Goal: Use online tool/utility: Utilize a website feature to perform a specific function

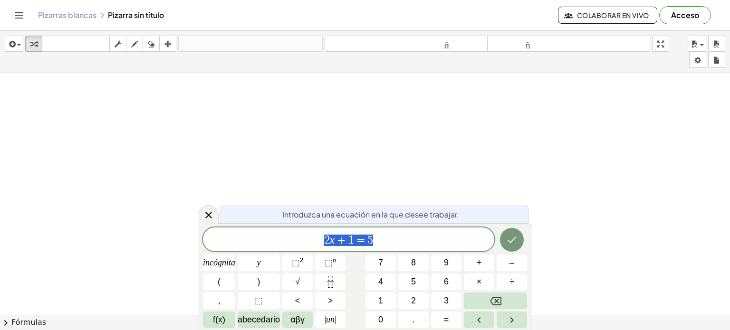
drag, startPoint x: 109, startPoint y: 115, endPoint x: 179, endPoint y: 154, distance: 79.5
click at [175, 159] on div at bounding box center [365, 315] width 730 height 484
drag, startPoint x: 336, startPoint y: 216, endPoint x: 357, endPoint y: 162, distance: 58.1
click at [356, 162] on body "Actividades matemáticas fáciles de comprender Empezar Banco de actividades Trab…" at bounding box center [365, 165] width 730 height 330
click at [388, 214] on font "Introduzca una ecuación en la que desee trabajar." at bounding box center [370, 215] width 177 height 10
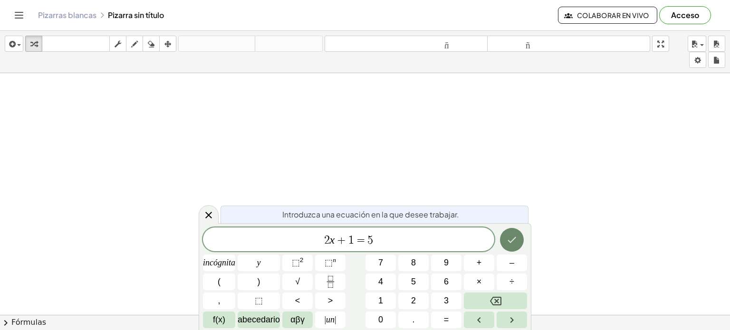
click at [511, 246] on button "Hecho" at bounding box center [512, 240] width 24 height 24
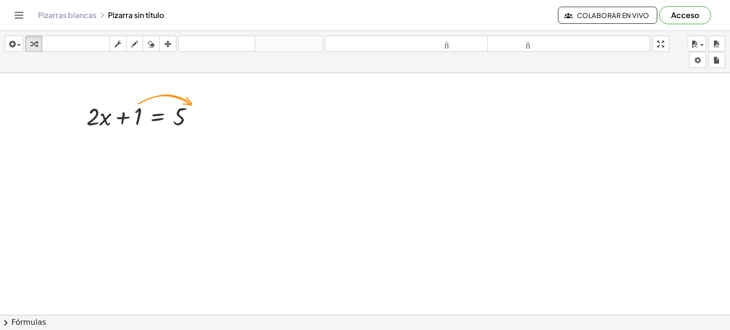
drag, startPoint x: 222, startPoint y: 112, endPoint x: 261, endPoint y: 140, distance: 47.6
click at [262, 150] on div at bounding box center [365, 315] width 730 height 484
click at [128, 126] on div at bounding box center [144, 116] width 125 height 32
drag, startPoint x: 131, startPoint y: 118, endPoint x: 194, endPoint y: 127, distance: 63.4
click at [194, 127] on div at bounding box center [144, 116] width 125 height 32
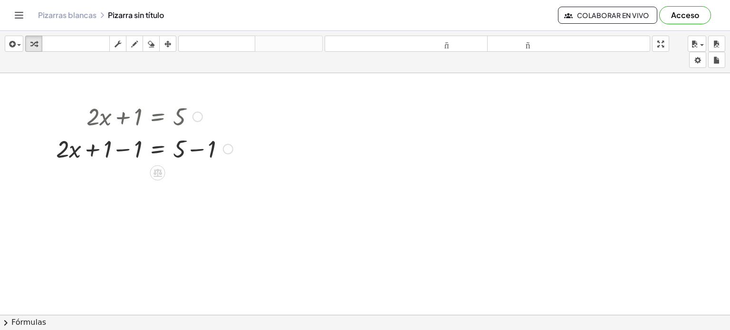
click at [230, 150] on div at bounding box center [228, 149] width 10 height 10
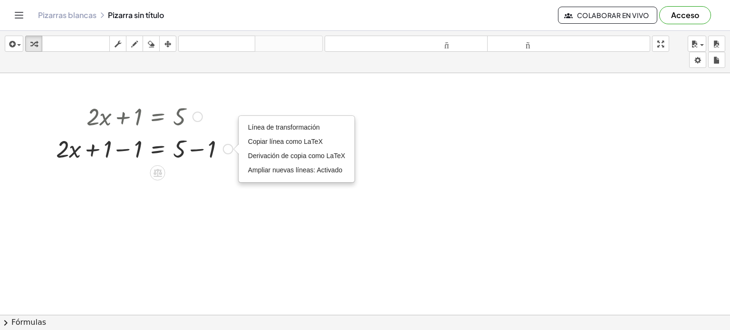
click at [228, 147] on div "Línea de transformación Copiar línea como LaTeX Derivación de copia como LaTeX …" at bounding box center [228, 149] width 10 height 10
click at [228, 147] on div "Transform line Copy line as LaTeX Copy derivation as LaTeX Expand new lines: On" at bounding box center [228, 149] width 10 height 10
drag, startPoint x: 228, startPoint y: 147, endPoint x: 55, endPoint y: 154, distance: 173.6
click at [55, 154] on div "+ · 2 · x + 1 = 5 + · 2 · x = 5 + 1 − 1 + − 1 Línea de transformación Copiar lí…" at bounding box center [141, 131] width 198 height 69
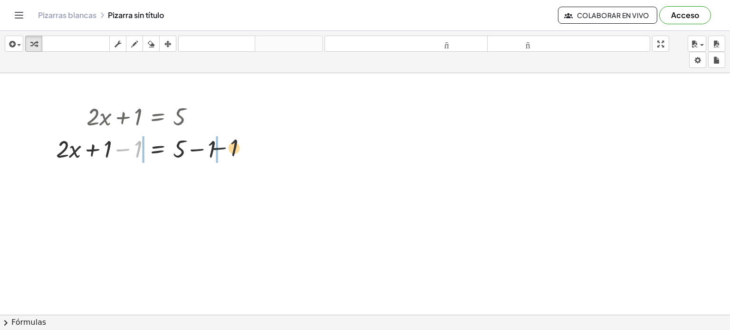
drag, startPoint x: 119, startPoint y: 155, endPoint x: 231, endPoint y: 154, distance: 111.7
click at [231, 154] on div at bounding box center [144, 148] width 186 height 32
drag, startPoint x: 183, startPoint y: 156, endPoint x: 169, endPoint y: 157, distance: 14.8
click at [170, 157] on div at bounding box center [144, 148] width 247 height 32
drag, startPoint x: 177, startPoint y: 152, endPoint x: 140, endPoint y: 153, distance: 37.1
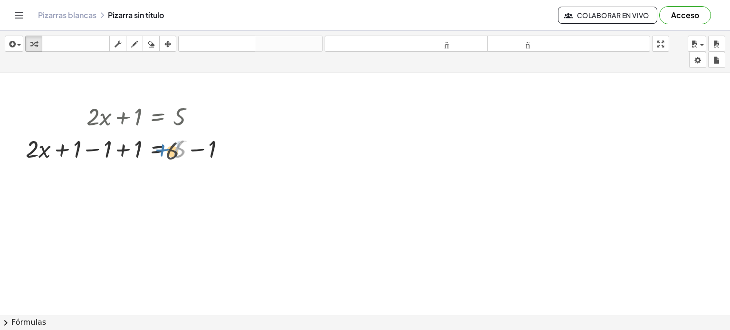
click at [137, 157] on div at bounding box center [129, 148] width 217 height 32
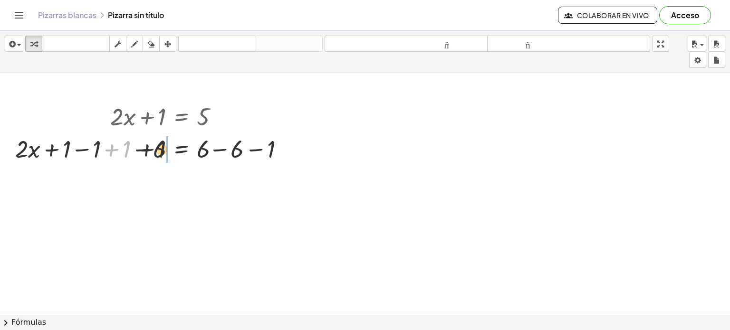
drag, startPoint x: 120, startPoint y: 151, endPoint x: 173, endPoint y: 151, distance: 53.2
click at [176, 151] on div at bounding box center [154, 148] width 288 height 32
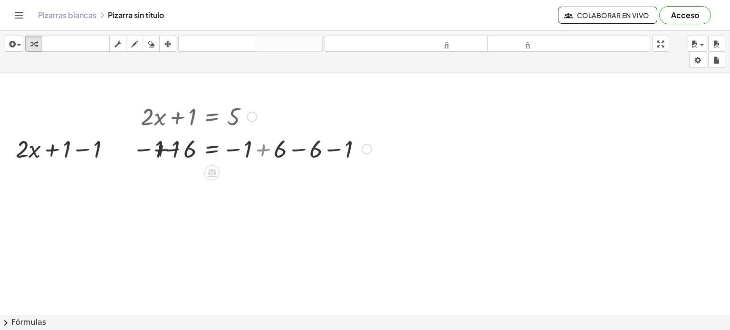
click at [124, 152] on div at bounding box center [193, 148] width 367 height 32
drag, startPoint x: 98, startPoint y: 151, endPoint x: 148, endPoint y: 152, distance: 49.9
click at [142, 151] on div at bounding box center [193, 148] width 367 height 32
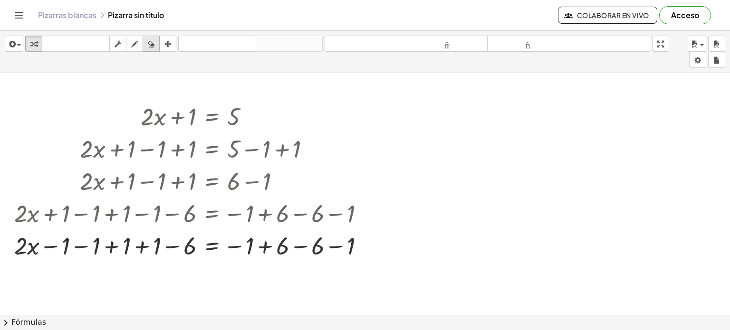
click at [148, 41] on icon "button" at bounding box center [151, 43] width 7 height 11
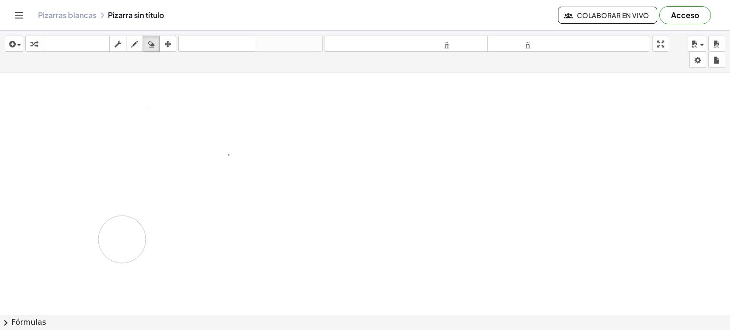
drag, startPoint x: 371, startPoint y: 239, endPoint x: 141, endPoint y: 227, distance: 230.8
click at [133, 230] on div at bounding box center [365, 315] width 730 height 484
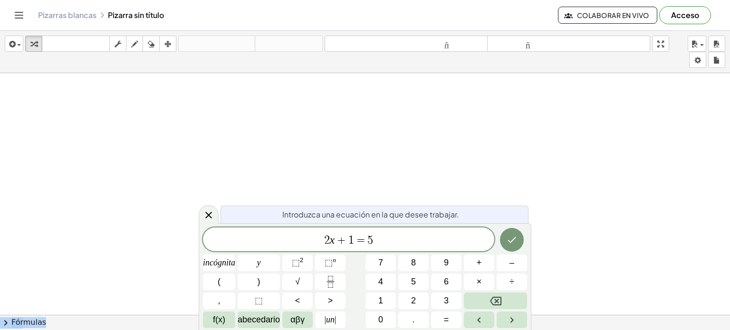
drag, startPoint x: 236, startPoint y: 217, endPoint x: 253, endPoint y: 150, distance: 69.5
click at [253, 150] on body "Actividades matemáticas fáciles de comprender Empezar Banco de actividades Trab…" at bounding box center [365, 165] width 730 height 330
click at [382, 240] on span "2 x + 1 = 5" at bounding box center [348, 240] width 291 height 13
click at [329, 240] on span "2 x + 1 = 5 ​" at bounding box center [348, 240] width 291 height 13
drag, startPoint x: 350, startPoint y: 237, endPoint x: 374, endPoint y: 249, distance: 26.4
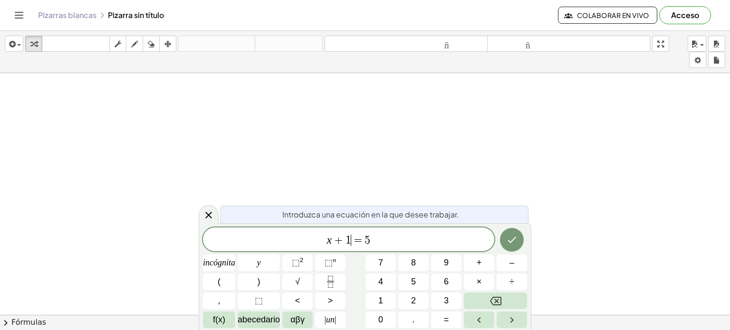
click at [350, 238] on span "1" at bounding box center [348, 240] width 6 height 11
drag, startPoint x: 373, startPoint y: 242, endPoint x: 388, endPoint y: 243, distance: 15.7
click at [373, 242] on span "x + 9 ​ = 5" at bounding box center [348, 240] width 291 height 13
click at [515, 237] on icon "Hecho" at bounding box center [511, 239] width 11 height 11
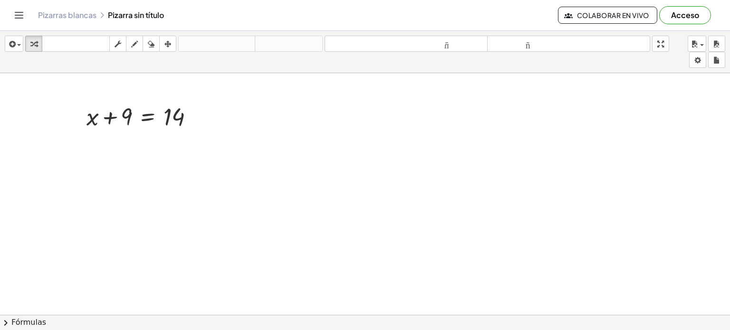
click at [520, 214] on div at bounding box center [365, 315] width 730 height 484
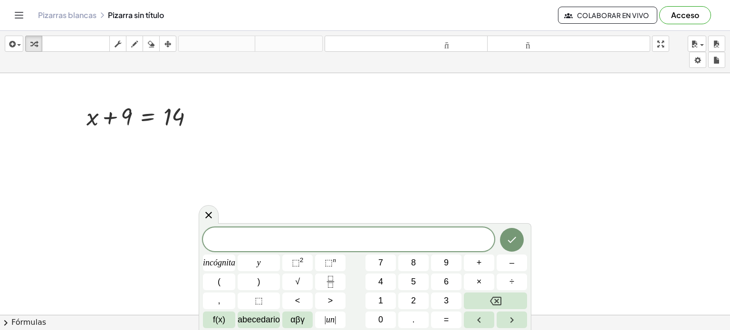
click at [486, 162] on div at bounding box center [365, 315] width 730 height 484
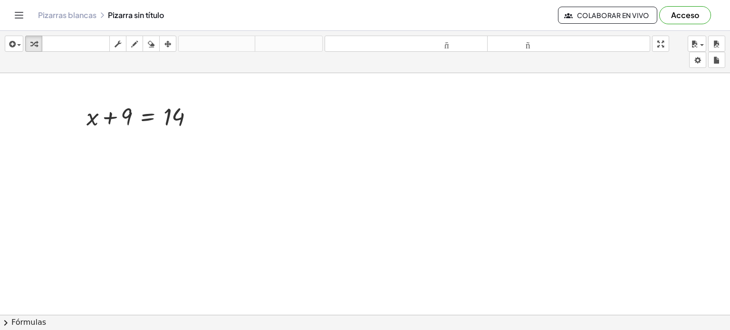
click at [335, 265] on div at bounding box center [365, 315] width 730 height 484
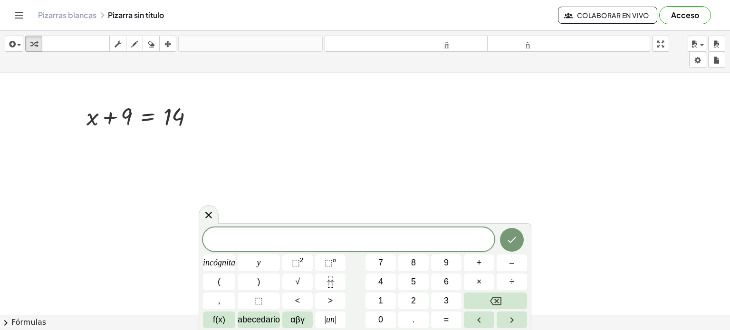
click at [107, 154] on div at bounding box center [365, 315] width 730 height 484
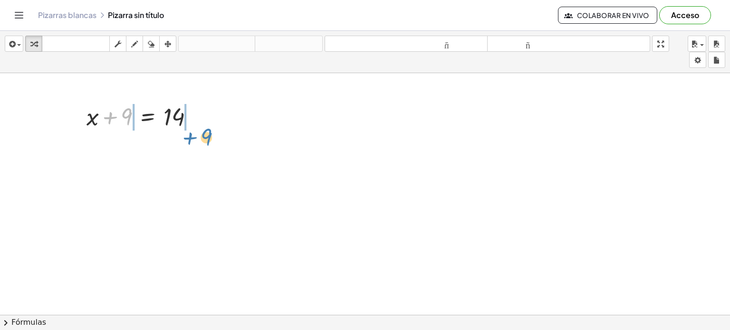
drag, startPoint x: 125, startPoint y: 119, endPoint x: 203, endPoint y: 139, distance: 81.4
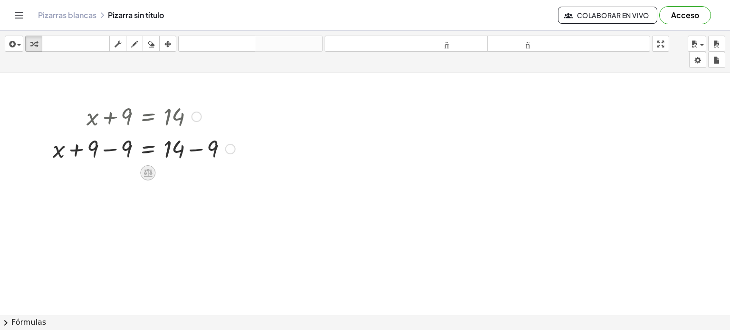
click at [146, 172] on icon at bounding box center [148, 173] width 10 height 10
click at [247, 172] on div at bounding box center [365, 315] width 730 height 484
click at [144, 172] on icon at bounding box center [148, 173] width 9 height 8
click at [125, 174] on div "−" at bounding box center [128, 172] width 15 height 15
click at [333, 190] on div at bounding box center [365, 315] width 730 height 484
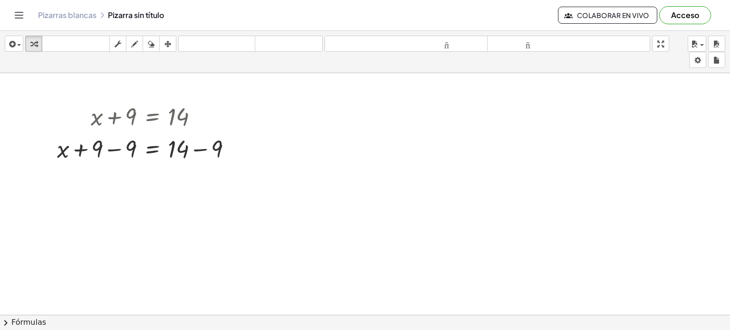
click at [120, 174] on div at bounding box center [365, 315] width 730 height 484
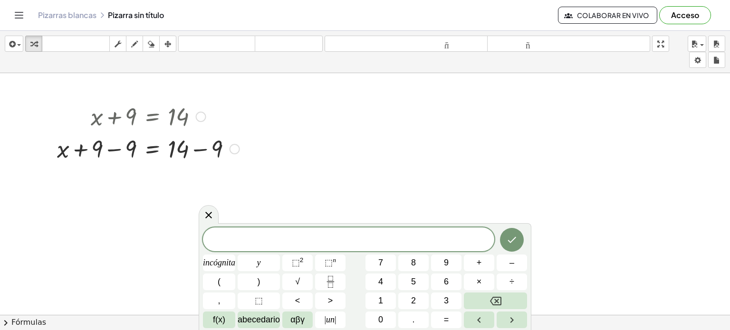
click at [234, 148] on div at bounding box center [235, 149] width 10 height 10
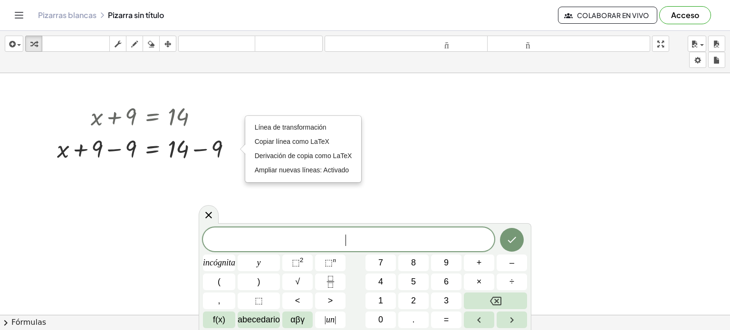
click at [171, 183] on div at bounding box center [365, 315] width 730 height 484
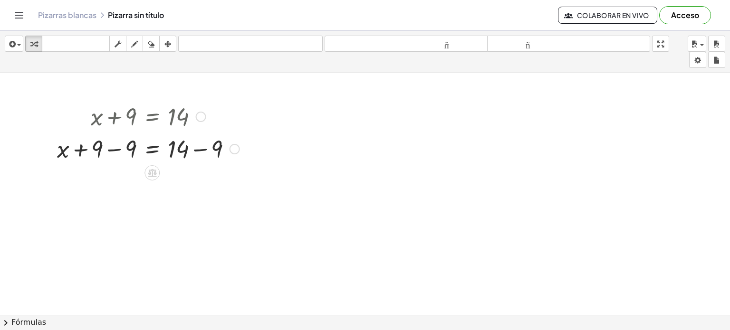
click at [60, 153] on div at bounding box center [148, 148] width 192 height 32
click at [103, 148] on div at bounding box center [148, 148] width 192 height 32
drag, startPoint x: 148, startPoint y: 174, endPoint x: 113, endPoint y: 179, distance: 35.9
click at [152, 182] on div "x = + 14 − 9 Línea de transformación Copiar línea como LaTeX Derivación de copi…" at bounding box center [152, 182] width 0 height 0
click at [215, 228] on div at bounding box center [365, 315] width 730 height 484
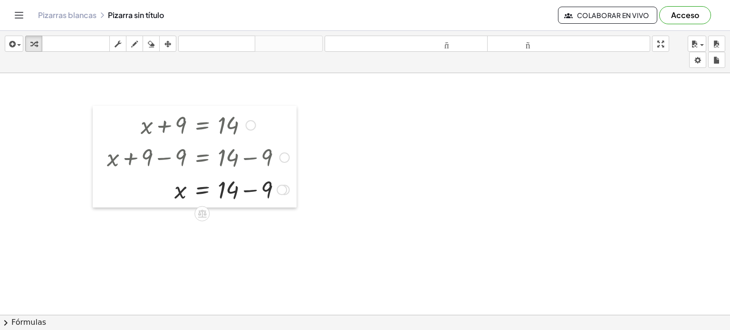
drag, startPoint x: 54, startPoint y: 144, endPoint x: 80, endPoint y: 151, distance: 27.0
click at [93, 153] on div at bounding box center [100, 157] width 14 height 102
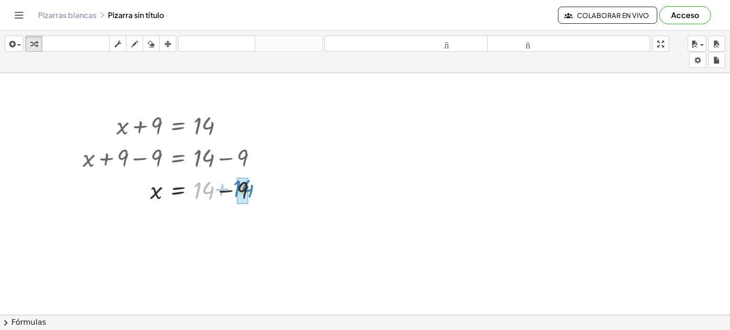
drag, startPoint x: 203, startPoint y: 192, endPoint x: 243, endPoint y: 190, distance: 39.5
click at [337, 123] on div at bounding box center [365, 315] width 730 height 484
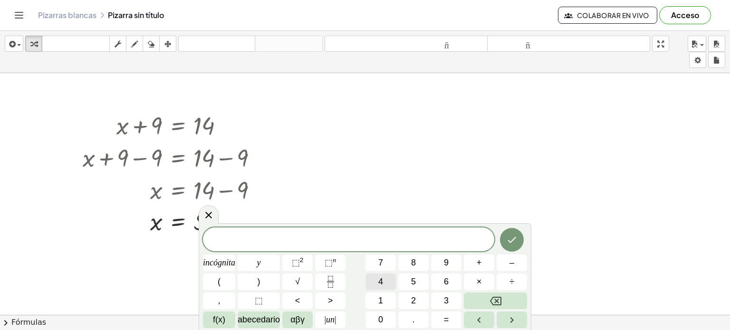
click at [384, 284] on button "4" at bounding box center [380, 282] width 30 height 17
click at [443, 323] on button "=" at bounding box center [446, 320] width 30 height 17
click at [527, 161] on div at bounding box center [365, 315] width 730 height 484
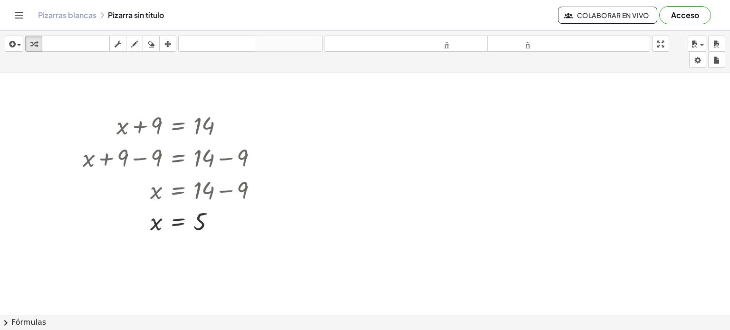
click at [400, 115] on div at bounding box center [365, 315] width 730 height 484
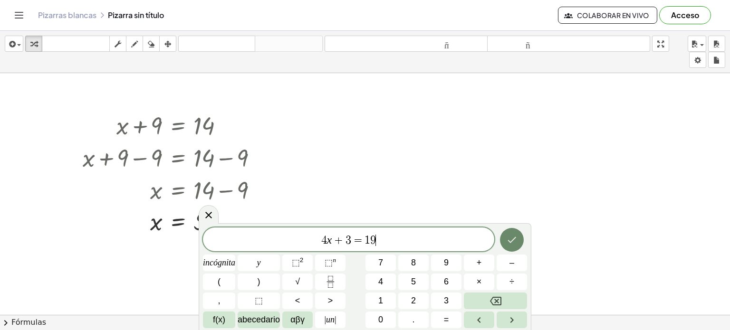
click at [515, 241] on icon "Hecho" at bounding box center [511, 239] width 11 height 11
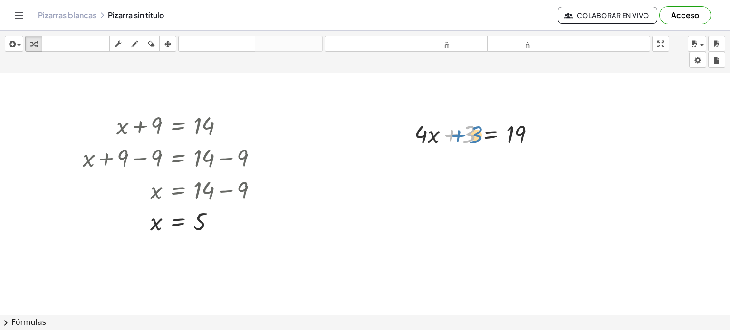
click at [452, 135] on div at bounding box center [479, 133] width 138 height 32
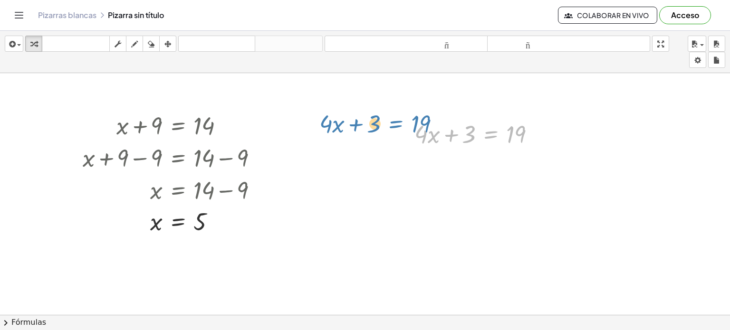
drag, startPoint x: 496, startPoint y: 139, endPoint x: 400, endPoint y: 128, distance: 96.1
click at [400, 128] on div "+ · 4 · x + 3 = 19 + · 4 · x + 3 = 19" at bounding box center [475, 133] width 150 height 37
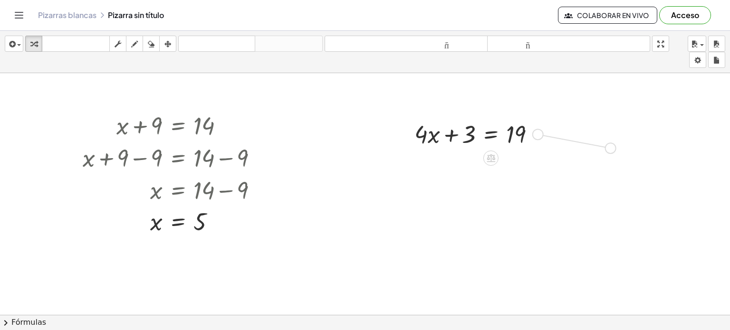
drag, startPoint x: 537, startPoint y: 134, endPoint x: 610, endPoint y: 148, distance: 73.6
click at [610, 148] on div "+ x + 9 = 14 + x + 9 − 9 = + 14 − 9 + x + 0 = + 14 − 9 x = + 14 − 9 x = 5 Línea…" at bounding box center [365, 315] width 730 height 484
click at [561, 195] on div at bounding box center [365, 315] width 730 height 484
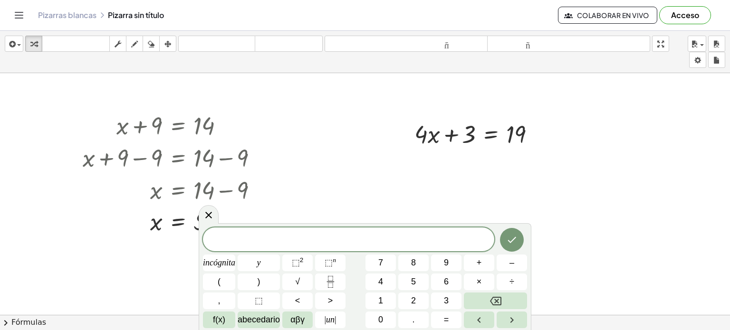
drag, startPoint x: 405, startPoint y: 115, endPoint x: 545, endPoint y: 160, distance: 147.1
click at [545, 160] on div at bounding box center [365, 315] width 730 height 484
drag, startPoint x: 470, startPoint y: 115, endPoint x: 421, endPoint y: 110, distance: 49.8
click at [422, 110] on div "+ x + 9 = 14 + x + 9 − 9 = + 14 − 9 + x + 0 = + 14 − 9 x = + 14 − 9 x = 5 Línea…" at bounding box center [365, 315] width 730 height 484
click at [411, 102] on div at bounding box center [365, 315] width 730 height 484
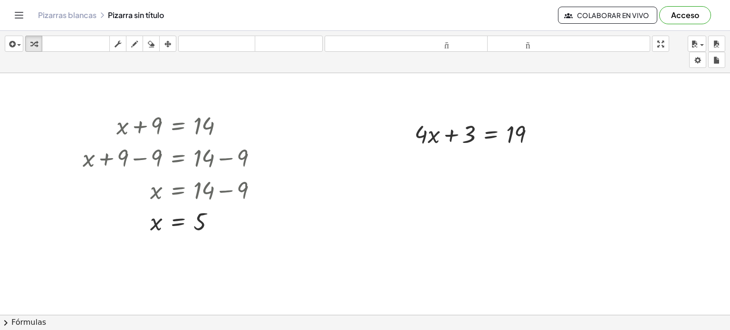
drag, startPoint x: 411, startPoint y: 102, endPoint x: 397, endPoint y: 102, distance: 13.8
click at [389, 102] on div at bounding box center [365, 315] width 730 height 484
drag, startPoint x: 451, startPoint y: 130, endPoint x: 461, endPoint y: 131, distance: 10.6
click at [461, 131] on div at bounding box center [479, 133] width 138 height 32
click at [438, 140] on div at bounding box center [479, 133] width 138 height 32
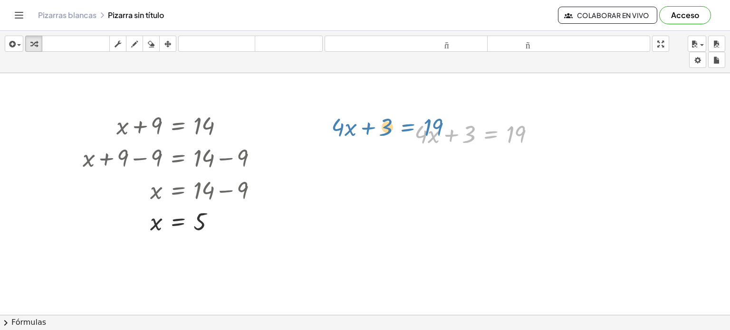
drag, startPoint x: 496, startPoint y: 134, endPoint x: 413, endPoint y: 127, distance: 83.0
click at [413, 127] on div "+ · 4 · x + 3 = 19 + · 4 · x + 3 = 19" at bounding box center [475, 133] width 150 height 37
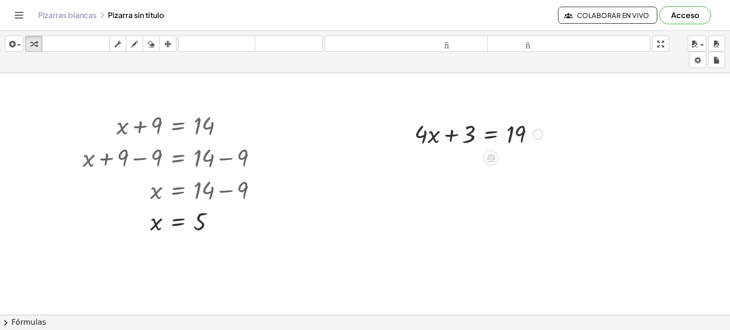
click at [496, 152] on div at bounding box center [495, 157] width 8 height 18
click at [495, 156] on icon at bounding box center [491, 158] width 10 height 10
drag, startPoint x: 491, startPoint y: 116, endPoint x: 433, endPoint y: 127, distance: 58.5
click at [447, 115] on div "+ · 4 · x + 3 = 19 + − × ÷" at bounding box center [475, 133] width 150 height 37
click at [438, 205] on div at bounding box center [365, 315] width 730 height 484
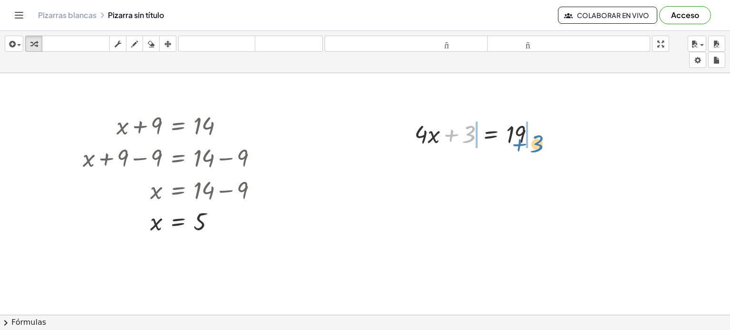
drag, startPoint x: 466, startPoint y: 134, endPoint x: 534, endPoint y: 144, distance: 69.1
click at [534, 144] on div at bounding box center [479, 133] width 138 height 32
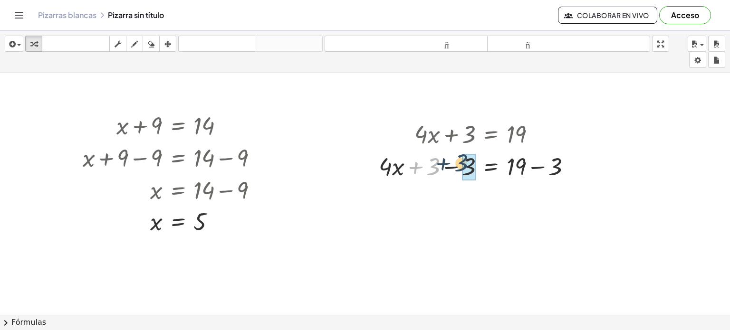
drag, startPoint x: 435, startPoint y: 166, endPoint x: 462, endPoint y: 163, distance: 26.7
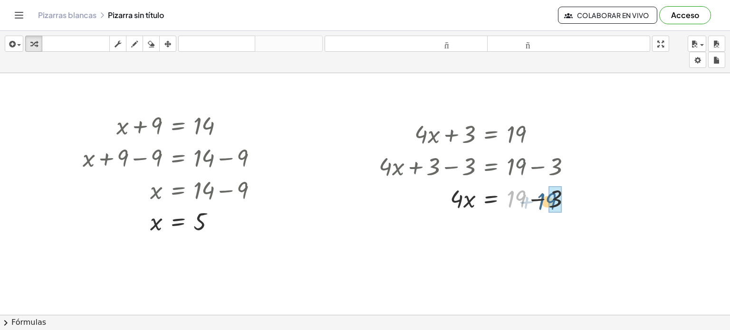
drag, startPoint x: 517, startPoint y: 197, endPoint x: 549, endPoint y: 199, distance: 32.4
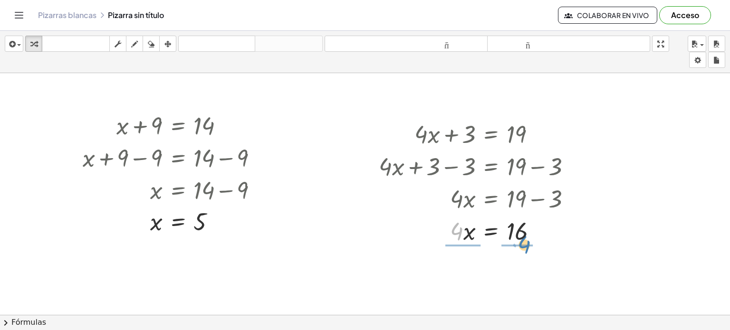
drag, startPoint x: 457, startPoint y: 233, endPoint x: 525, endPoint y: 247, distance: 68.8
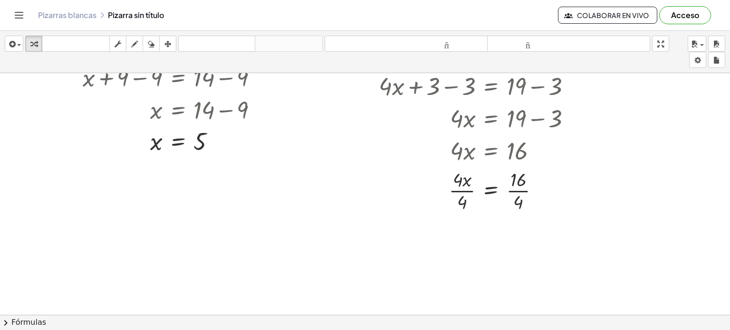
scroll to position [96, 0]
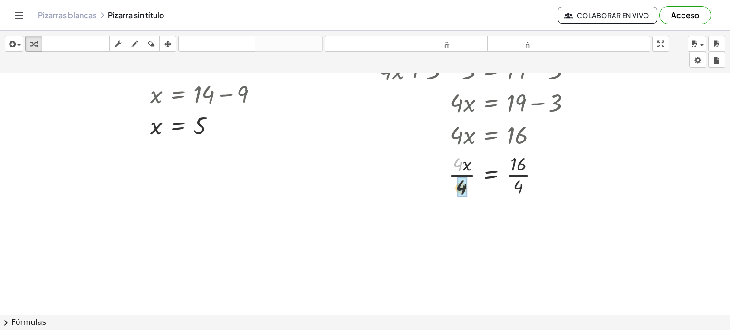
drag, startPoint x: 458, startPoint y: 161, endPoint x: 461, endPoint y: 189, distance: 27.8
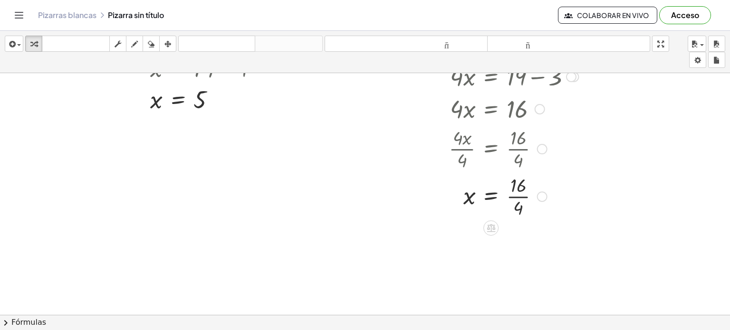
scroll to position [144, 0]
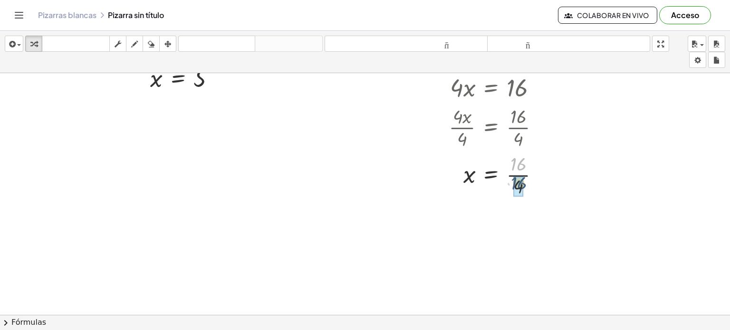
drag, startPoint x: 519, startPoint y: 160, endPoint x: 519, endPoint y: 180, distance: 19.5
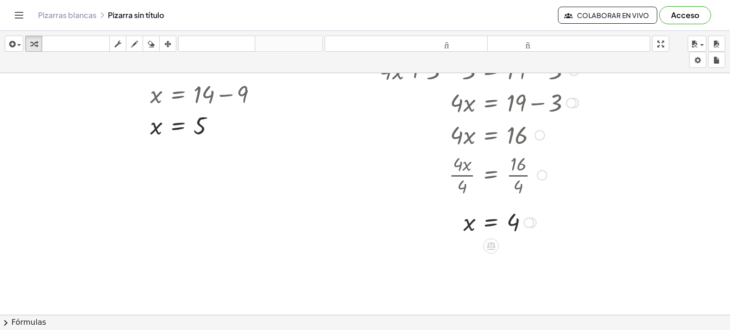
scroll to position [48, 0]
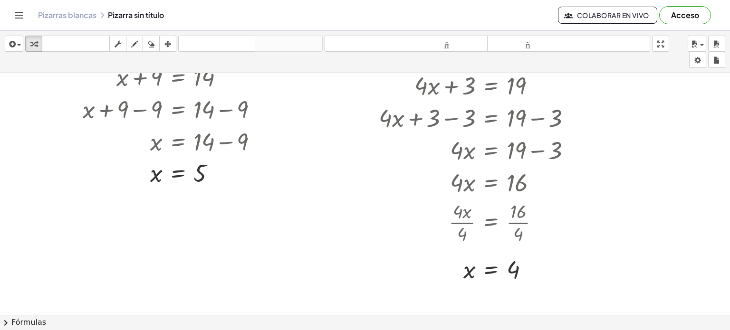
click at [610, 239] on div at bounding box center [365, 267] width 730 height 484
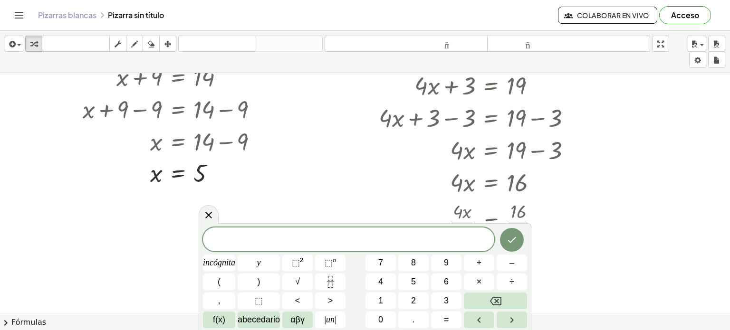
drag, startPoint x: 210, startPoint y: 215, endPoint x: 404, endPoint y: 215, distance: 194.4
click at [211, 215] on icon at bounding box center [208, 215] width 11 height 11
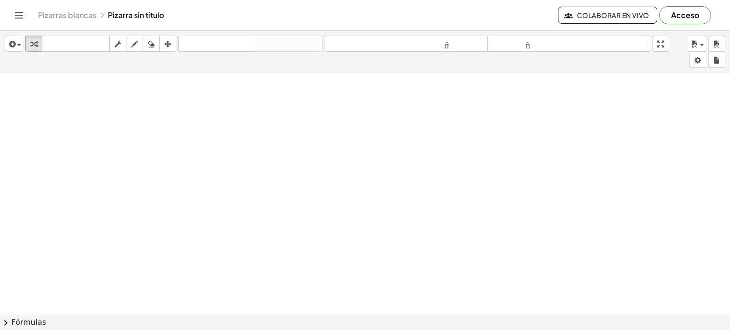
scroll to position [385, 0]
click at [115, 154] on div at bounding box center [365, 52] width 730 height 728
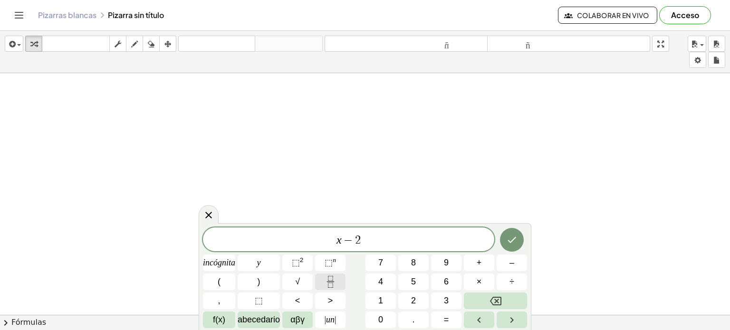
click at [336, 285] on button "Fracción" at bounding box center [330, 282] width 30 height 17
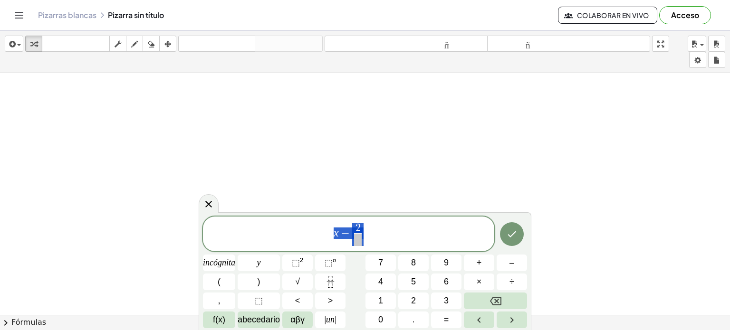
drag, startPoint x: 334, startPoint y: 231, endPoint x: 360, endPoint y: 226, distance: 26.7
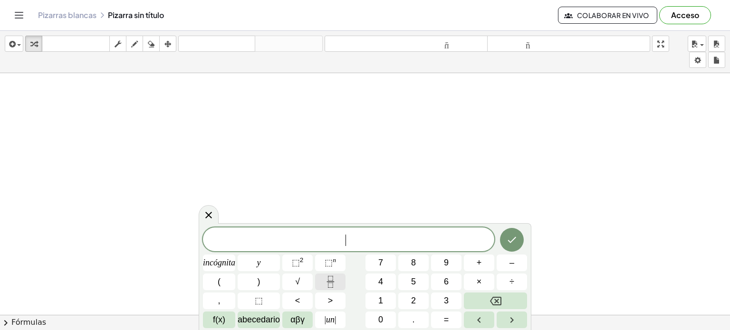
click at [330, 282] on icon "Fracción" at bounding box center [331, 282] width 12 height 12
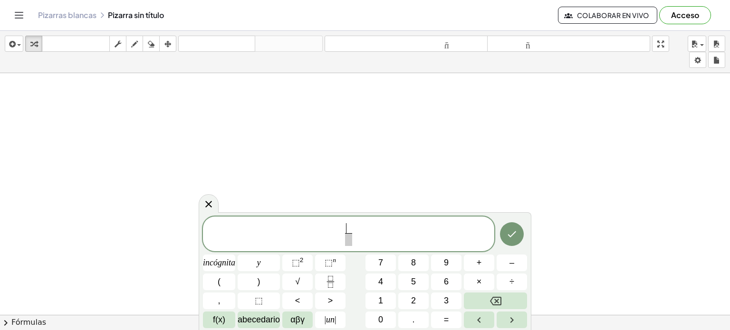
click at [349, 229] on span "​" at bounding box center [348, 228] width 7 height 10
click at [345, 239] on span at bounding box center [348, 239] width 24 height 13
click at [399, 232] on span "x − 2 5 ​ ​" at bounding box center [348, 234] width 291 height 25
click at [450, 317] on button "=" at bounding box center [446, 320] width 30 height 17
click at [511, 239] on icon "Hecho" at bounding box center [511, 234] width 11 height 11
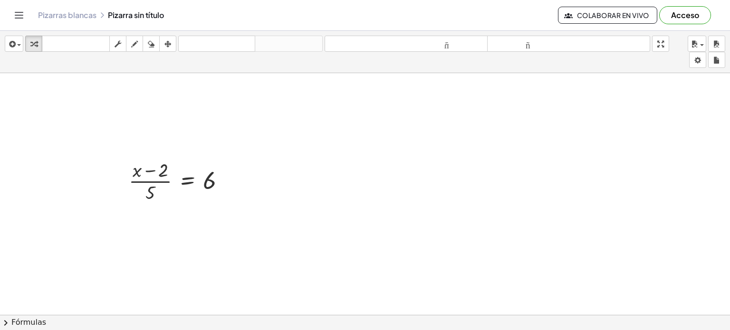
drag, startPoint x: 245, startPoint y: 188, endPoint x: 273, endPoint y: 163, distance: 37.7
click at [273, 163] on div at bounding box center [365, 52] width 730 height 728
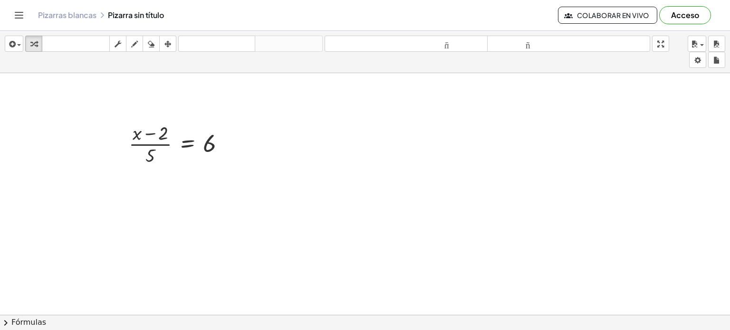
scroll to position [432, 0]
drag, startPoint x: 150, startPoint y: 144, endPoint x: 217, endPoint y: 134, distance: 67.7
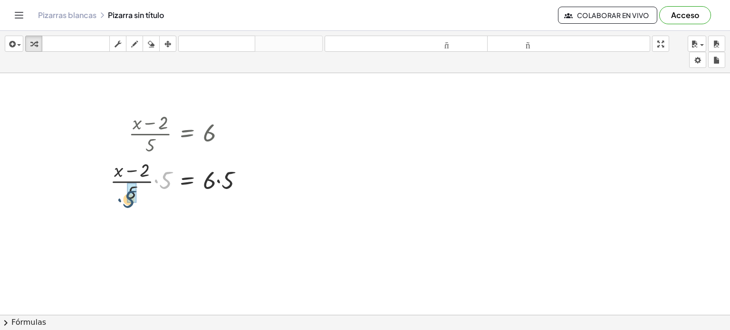
drag, startPoint x: 164, startPoint y: 177, endPoint x: 127, endPoint y: 196, distance: 41.7
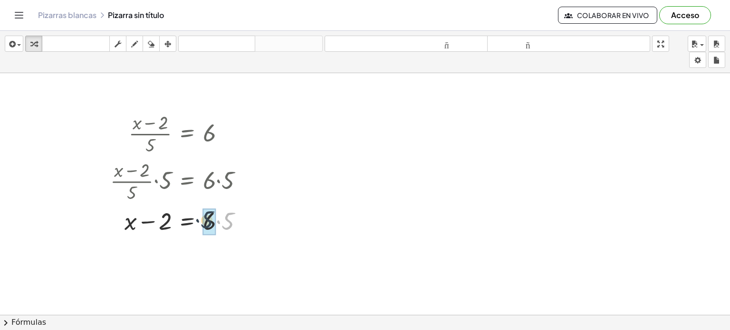
drag, startPoint x: 229, startPoint y: 225, endPoint x: 208, endPoint y: 224, distance: 21.4
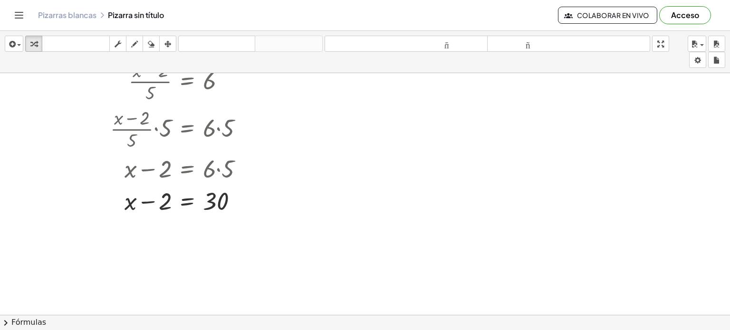
scroll to position [485, 0]
drag, startPoint x: 163, startPoint y: 203, endPoint x: 240, endPoint y: 208, distance: 77.1
click at [240, 208] on div at bounding box center [181, 200] width 150 height 32
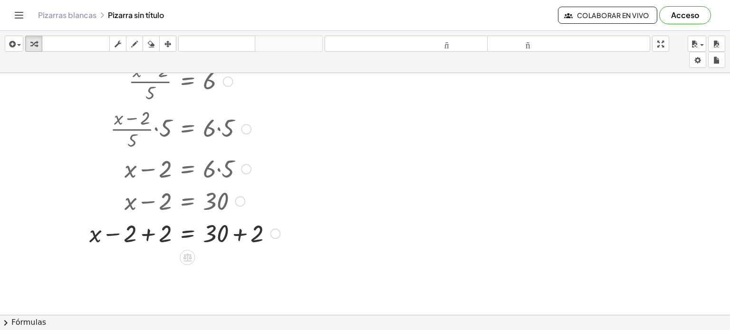
scroll to position [532, 0]
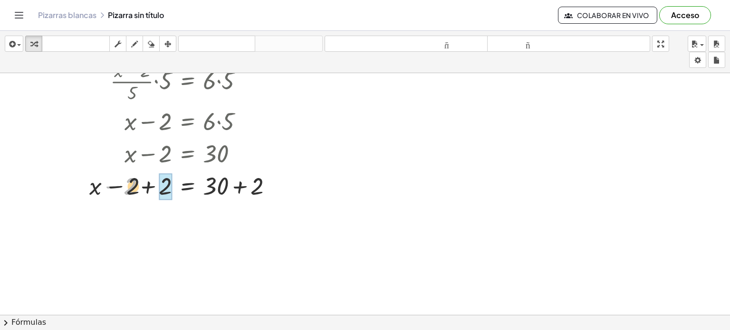
drag, startPoint x: 126, startPoint y: 186, endPoint x: 160, endPoint y: 186, distance: 33.3
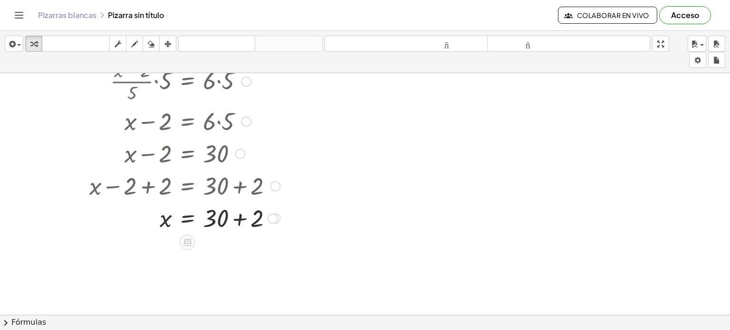
scroll to position [580, 0]
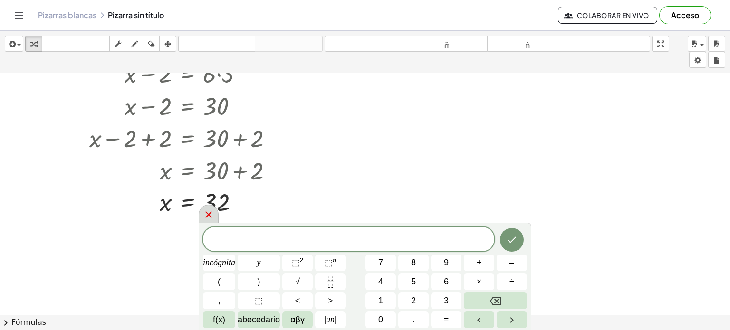
click at [206, 215] on icon at bounding box center [208, 214] width 11 height 11
